Goal: Task Accomplishment & Management: Manage account settings

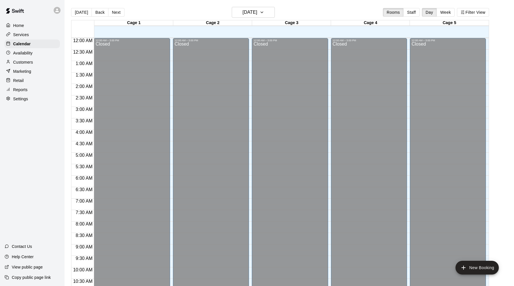
scroll to position [279, 0]
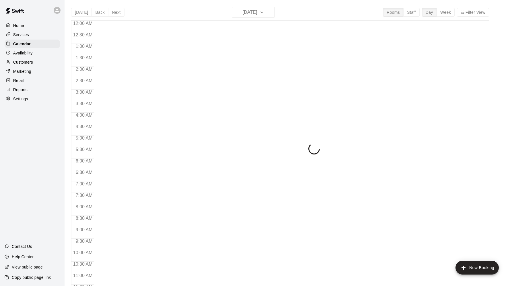
scroll to position [279, 0]
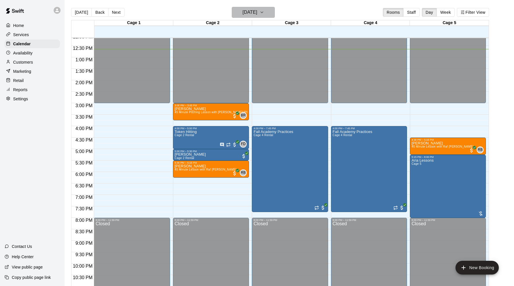
click at [264, 12] on icon "button" at bounding box center [262, 12] width 5 height 7
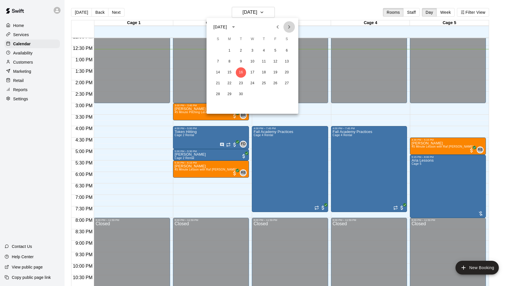
click at [291, 26] on icon "Next month" at bounding box center [289, 27] width 7 height 7
click at [290, 27] on icon "Next month" at bounding box center [289, 27] width 7 height 7
click at [242, 62] on button "4" at bounding box center [241, 62] width 10 height 10
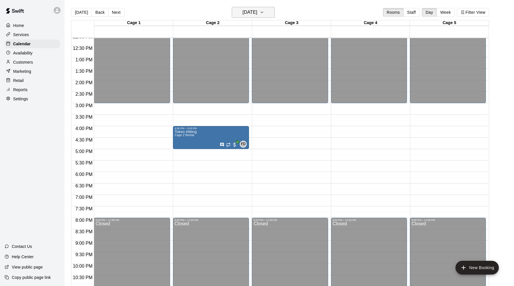
click at [264, 13] on icon "button" at bounding box center [262, 12] width 5 height 7
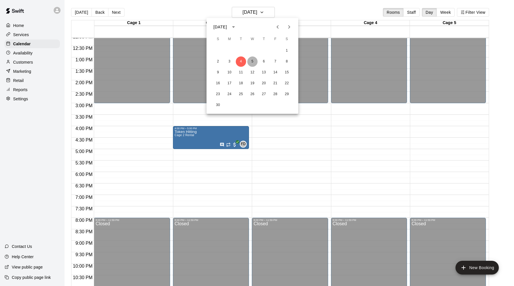
click at [253, 61] on button "5" at bounding box center [252, 62] width 10 height 10
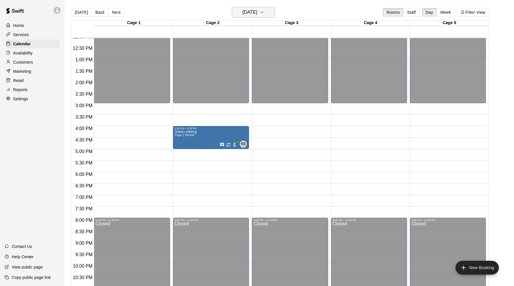
click at [264, 11] on icon "button" at bounding box center [262, 12] width 5 height 7
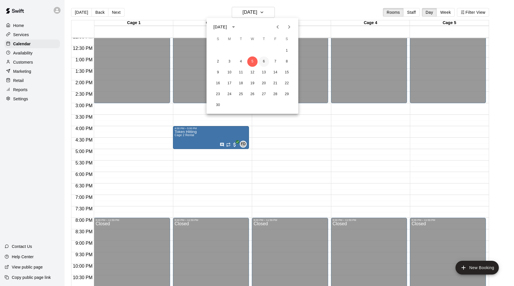
click at [264, 60] on button "6" at bounding box center [264, 62] width 10 height 10
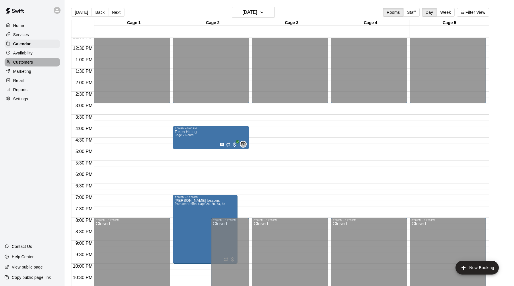
click at [24, 61] on p "Customers" at bounding box center [23, 62] width 20 height 6
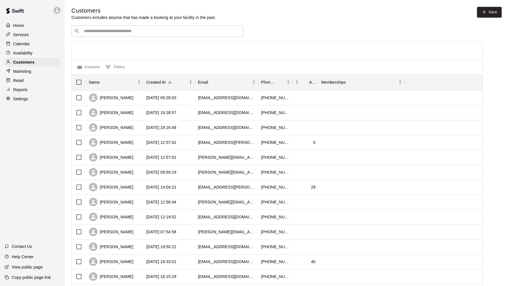
click at [18, 35] on p "Services" at bounding box center [21, 35] width 16 height 6
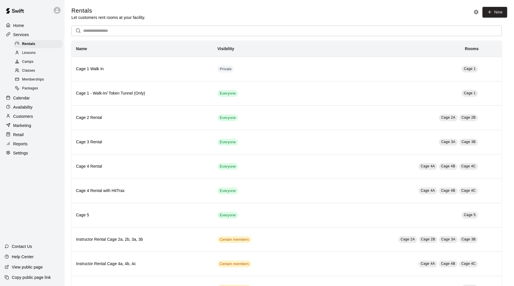
click at [32, 52] on span "Lessons" at bounding box center [29, 53] width 14 height 6
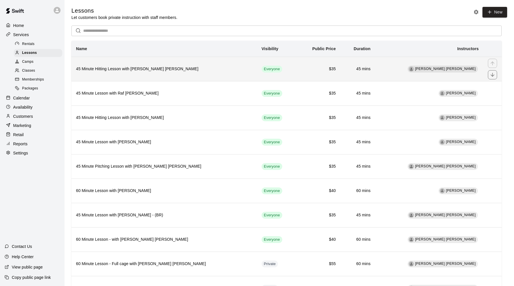
click at [115, 68] on h6 "45 Minute Hitting Lesson with [PERSON_NAME] [PERSON_NAME]" at bounding box center [164, 69] width 177 height 6
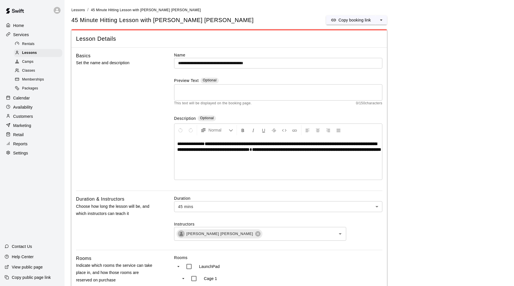
click at [22, 154] on p "Settings" at bounding box center [20, 153] width 15 height 6
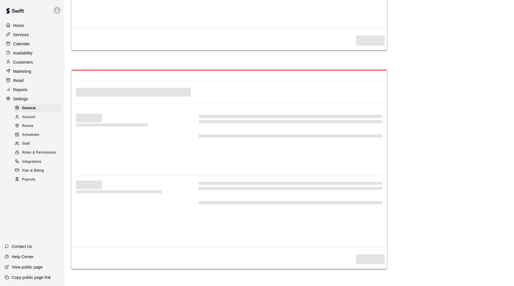
select select "**"
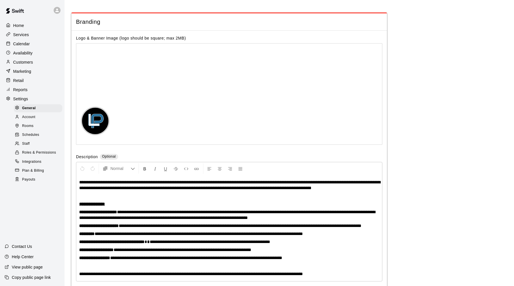
scroll to position [1232, 0]
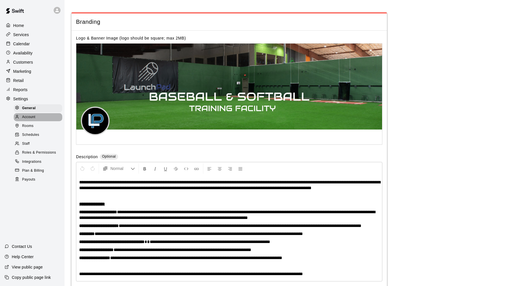
click at [30, 117] on span "Account" at bounding box center [28, 118] width 13 height 6
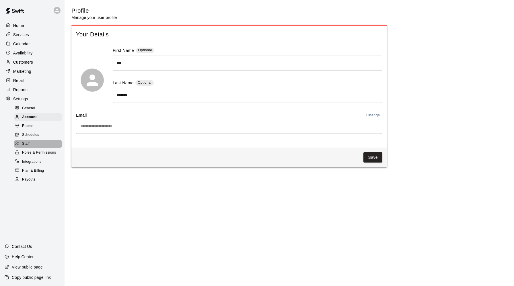
click at [29, 143] on span "Staff" at bounding box center [25, 144] width 7 height 6
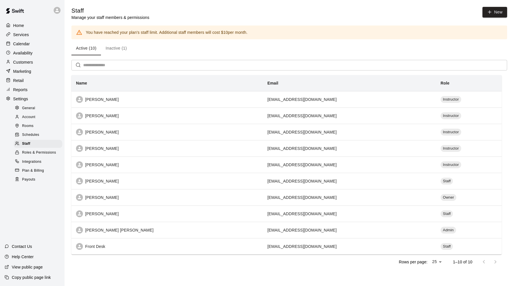
click at [20, 25] on p "Home" at bounding box center [18, 26] width 11 height 6
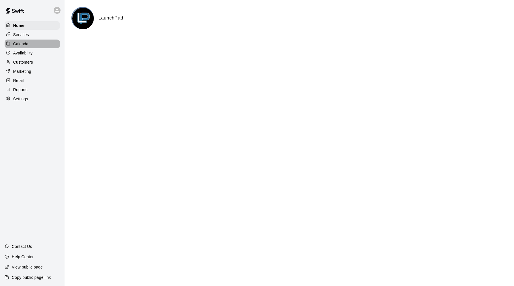
click at [25, 44] on p "Calendar" at bounding box center [21, 44] width 17 height 6
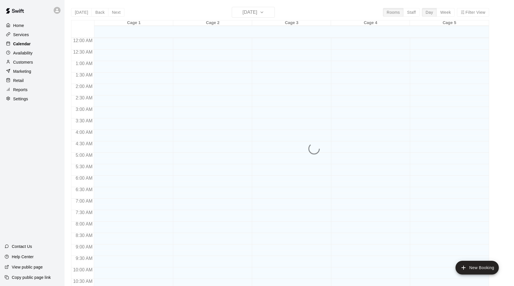
scroll to position [279, 0]
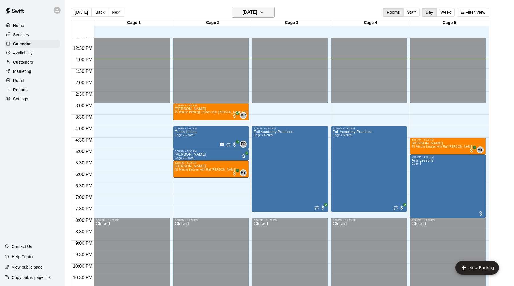
click at [264, 12] on icon "button" at bounding box center [262, 12] width 5 height 7
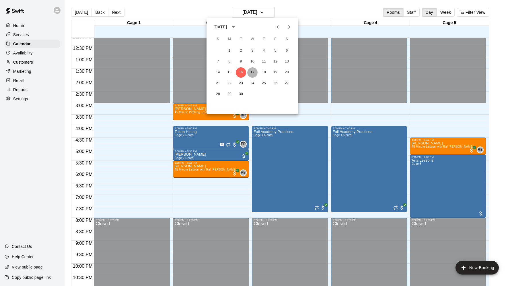
click at [253, 73] on button "17" at bounding box center [252, 72] width 10 height 10
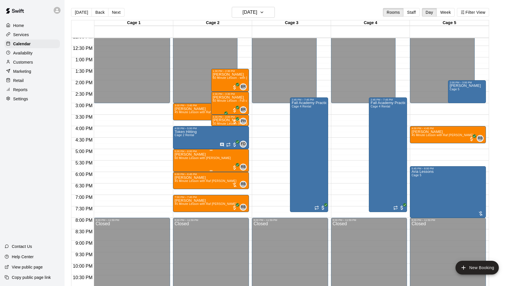
click at [180, 158] on icon "edit" at bounding box center [180, 159] width 7 height 7
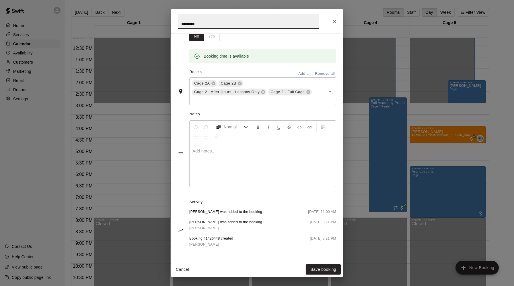
scroll to position [0, 0]
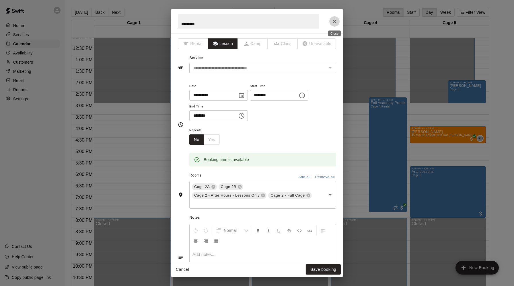
click at [335, 20] on icon "Close" at bounding box center [334, 21] width 3 height 3
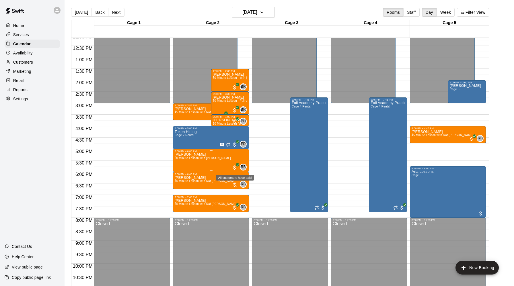
click at [233, 170] on span "All customers have paid" at bounding box center [235, 168] width 6 height 6
click at [239, 186] on img "edit" at bounding box center [238, 184] width 7 height 7
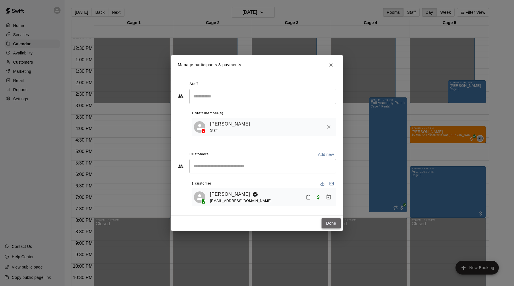
click at [331, 222] on button "Done" at bounding box center [331, 223] width 19 height 11
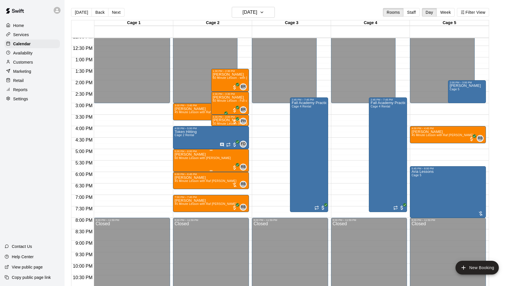
click at [179, 160] on icon "edit" at bounding box center [180, 159] width 5 height 5
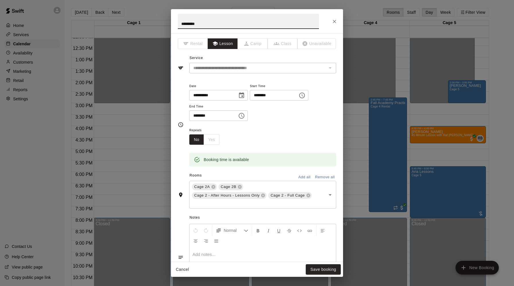
click at [181, 272] on button "Cancel" at bounding box center [182, 270] width 18 height 11
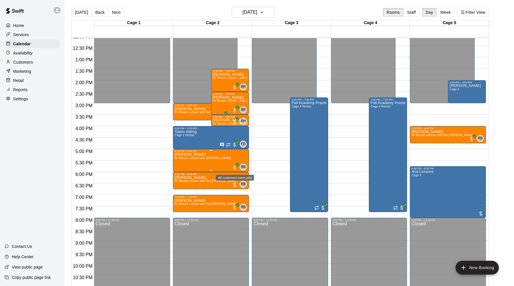
click at [233, 168] on span "All customers have paid" at bounding box center [235, 168] width 6 height 6
click at [239, 186] on img "edit" at bounding box center [238, 184] width 7 height 7
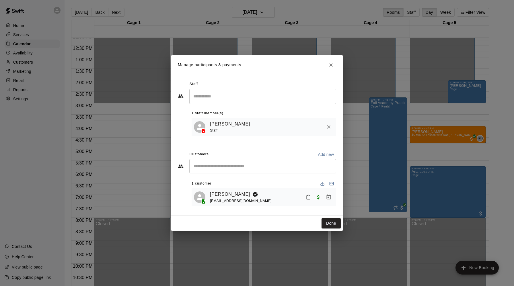
click at [222, 196] on link "[PERSON_NAME]" at bounding box center [230, 194] width 40 height 7
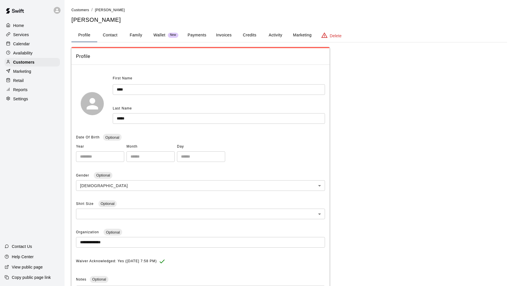
click at [196, 35] on button "Payments" at bounding box center [197, 35] width 28 height 14
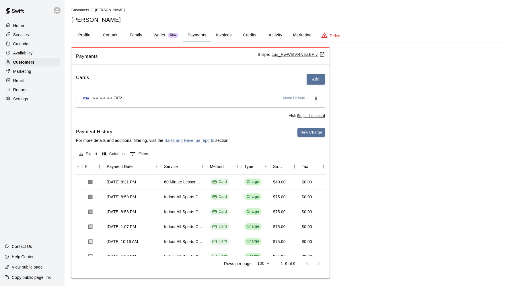
scroll to position [3, 0]
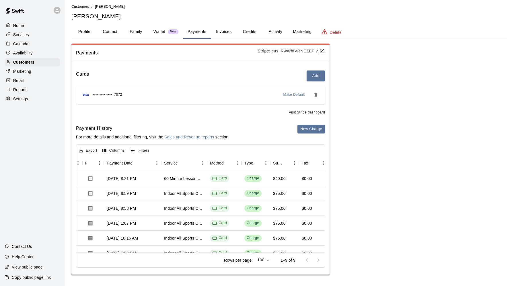
click at [23, 34] on p "Services" at bounding box center [21, 35] width 16 height 6
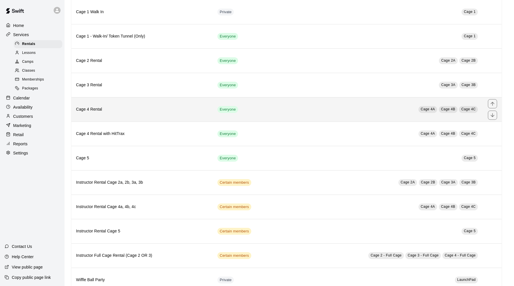
scroll to position [70, 0]
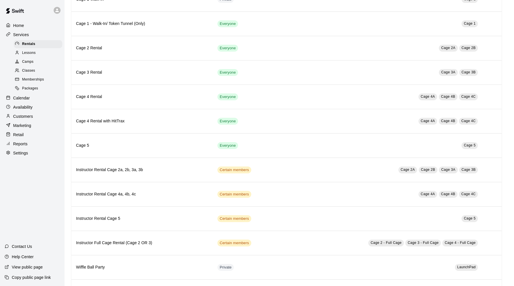
click at [30, 53] on span "Lessons" at bounding box center [29, 53] width 14 height 6
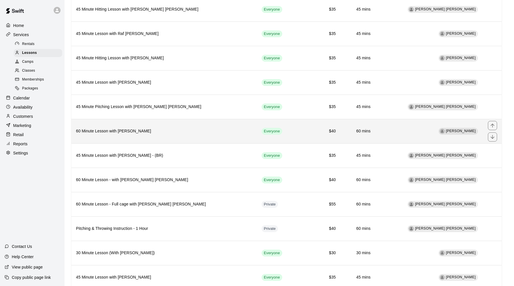
scroll to position [80, 0]
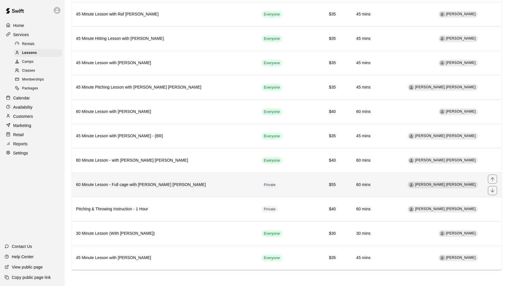
click at [148, 184] on h6 "60 Minute Lesson - Full cage with [PERSON_NAME] [PERSON_NAME]" at bounding box center [164, 185] width 177 height 6
